Goal: Check status

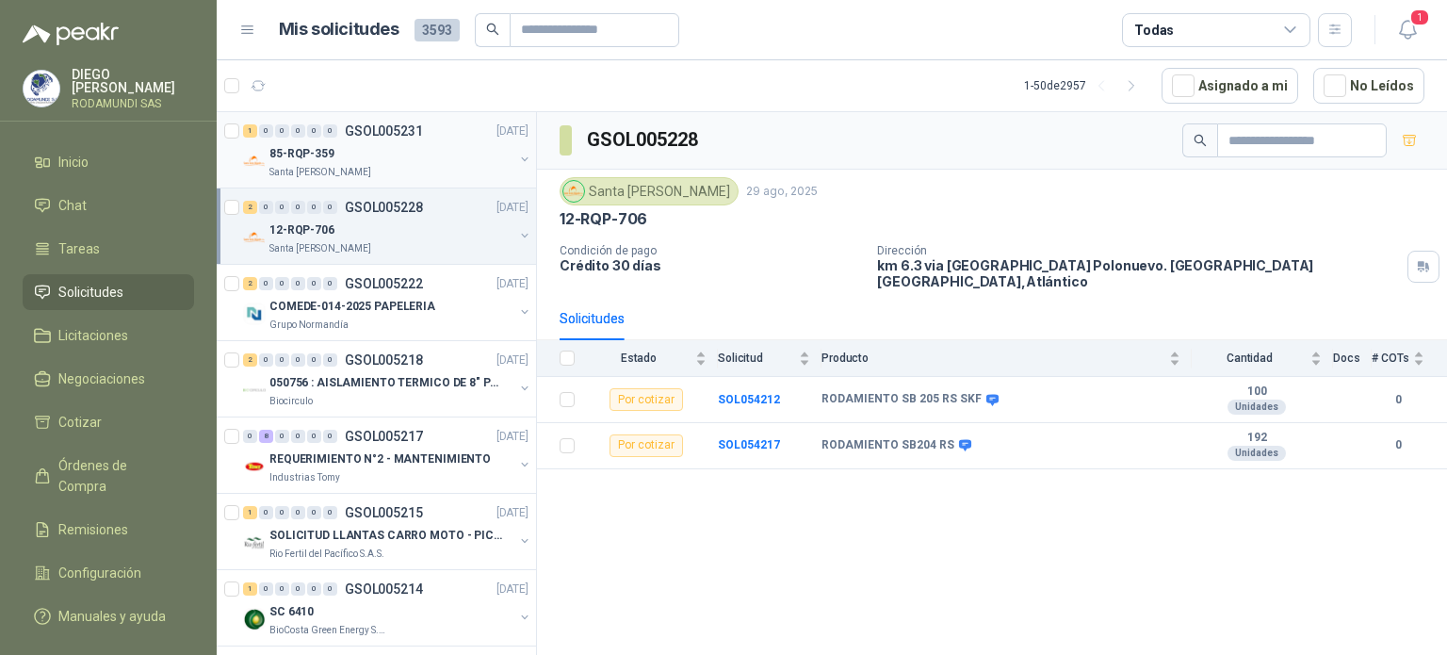
click at [414, 176] on div "Santa [PERSON_NAME]" at bounding box center [391, 172] width 244 height 15
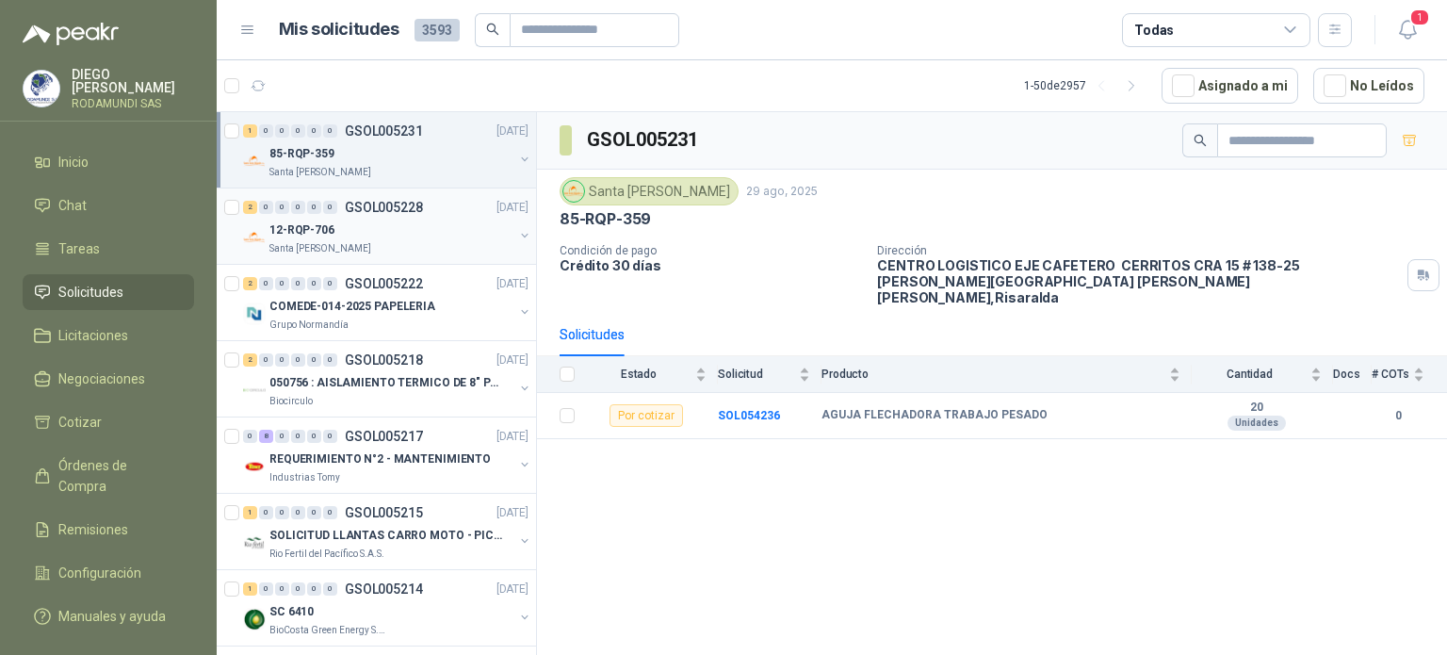
click at [403, 225] on div "12-RQP-706" at bounding box center [391, 230] width 244 height 23
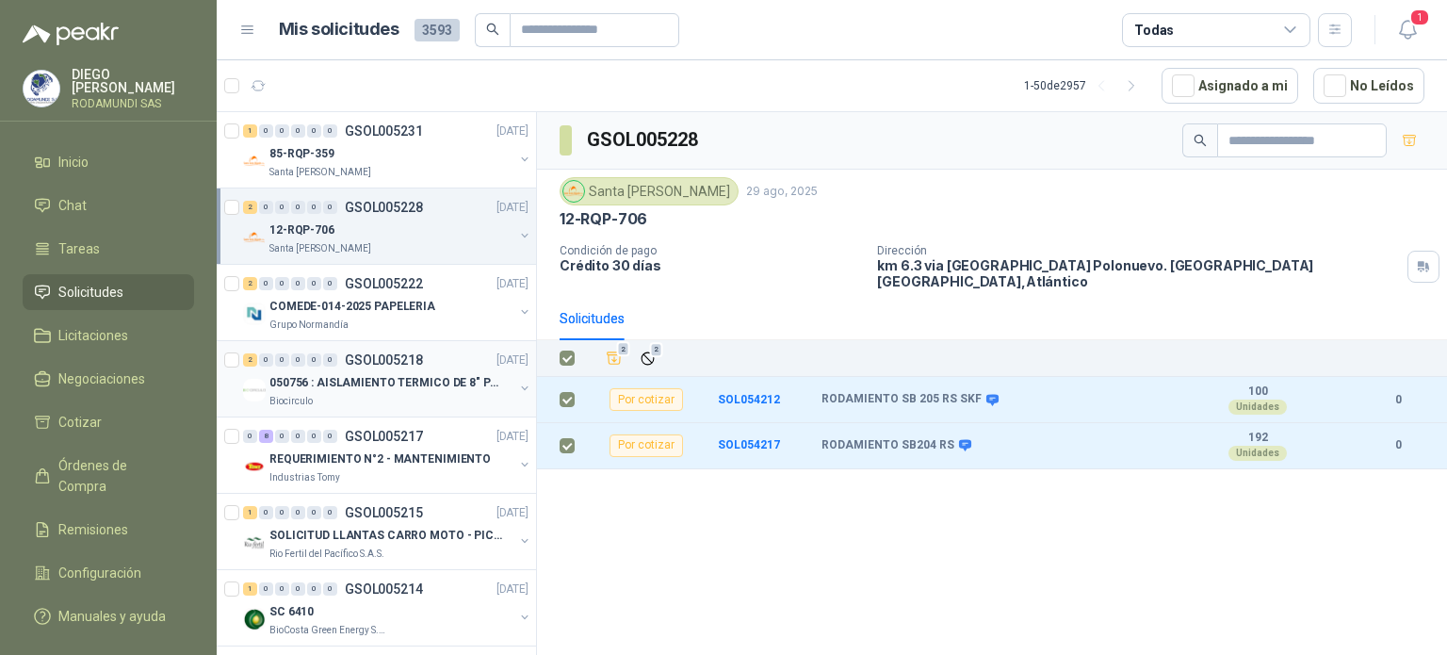
click at [302, 381] on p "050756 : AISLAMIENTO TERMICO DE 8" PARA TUBERIA" at bounding box center [386, 383] width 235 height 18
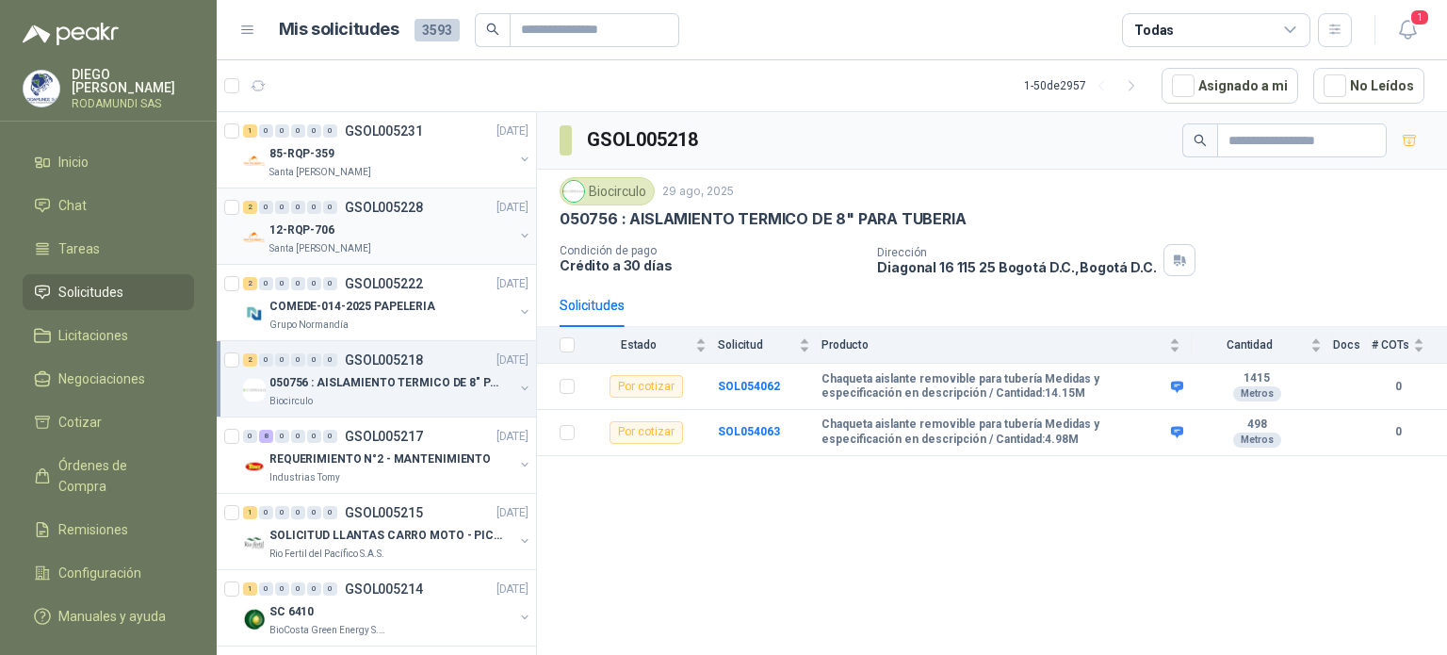
click at [393, 250] on div "Santa [PERSON_NAME]" at bounding box center [391, 248] width 244 height 15
